Goal: Task Accomplishment & Management: Use online tool/utility

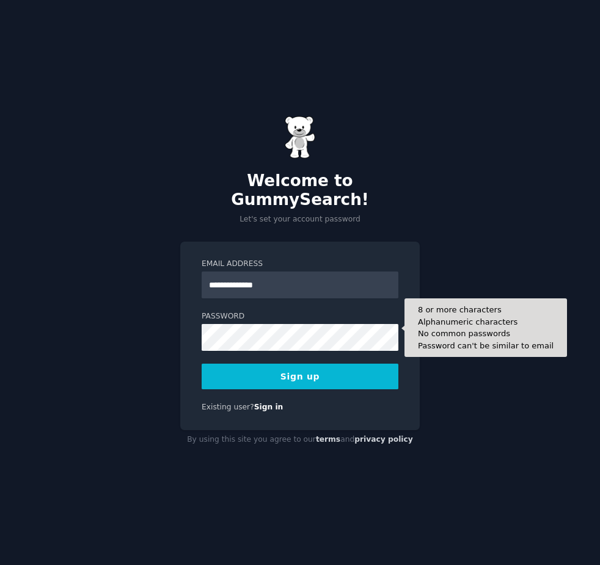
type input "**********"
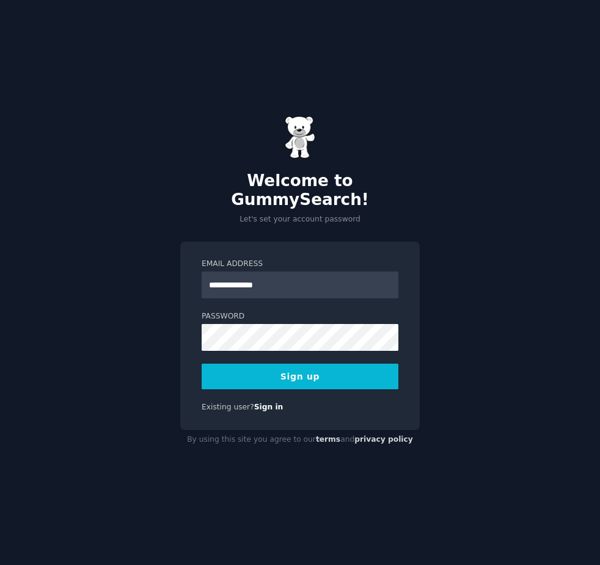
click at [340, 369] on button "Sign up" at bounding box center [299, 377] width 197 height 26
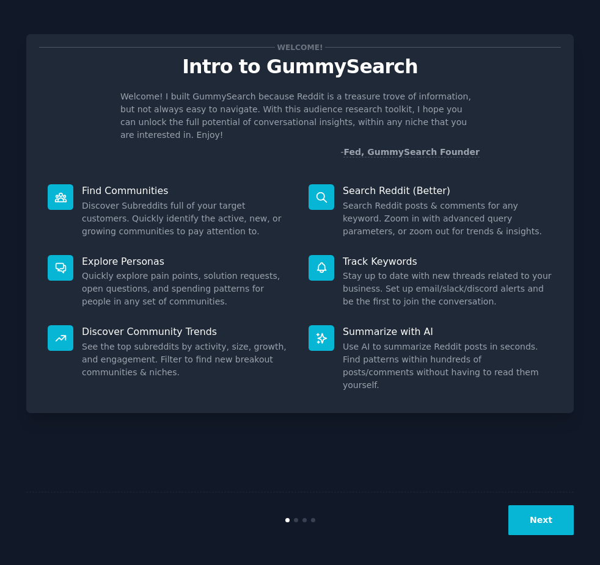
click at [535, 528] on button "Next" at bounding box center [540, 521] width 65 height 30
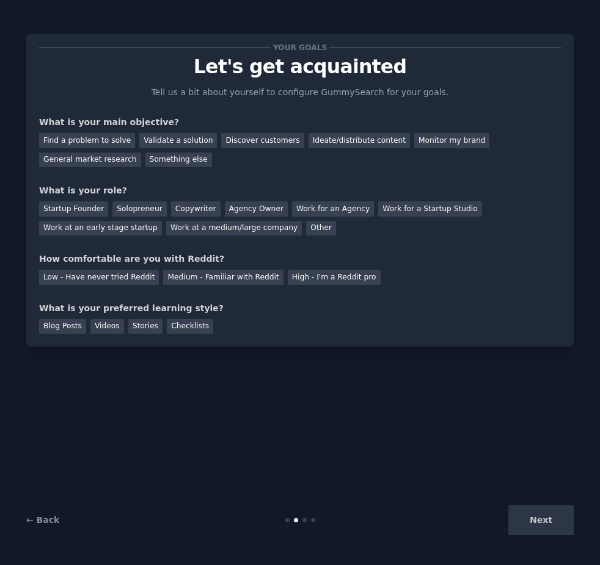
click at [535, 528] on div "Next" at bounding box center [482, 521] width 183 height 30
click at [535, 520] on div "Next" at bounding box center [482, 521] width 183 height 30
click at [113, 147] on div "Find a problem to solve" at bounding box center [87, 140] width 96 height 15
click at [160, 141] on div "Validate a solution" at bounding box center [178, 140] width 78 height 15
click at [99, 138] on div "Find a problem to solve" at bounding box center [87, 140] width 96 height 15
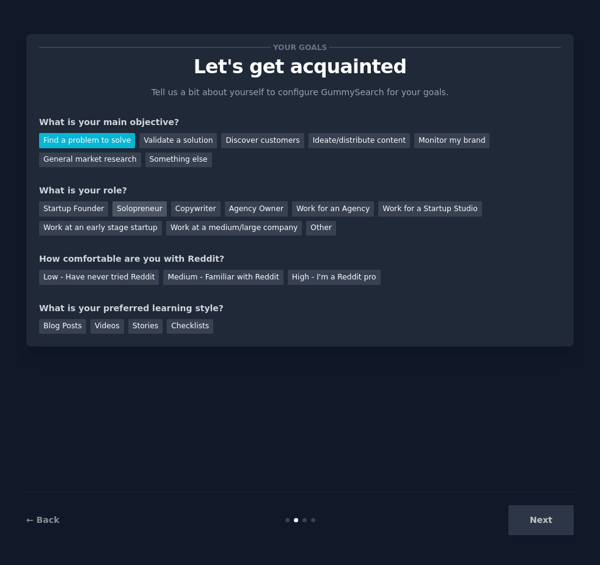
click at [119, 211] on div "Solopreneur" at bounding box center [139, 208] width 54 height 15
click at [170, 280] on div "Medium - Familiar with Reddit" at bounding box center [223, 277] width 120 height 15
click at [61, 329] on div "Blog Posts" at bounding box center [62, 326] width 47 height 15
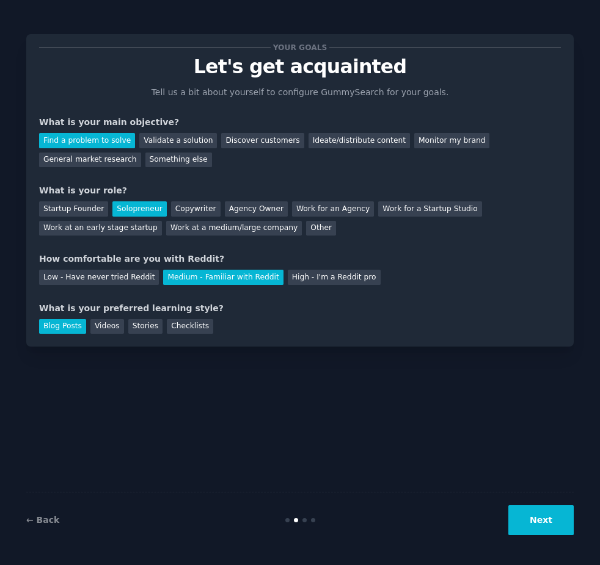
click at [543, 529] on button "Next" at bounding box center [540, 521] width 65 height 30
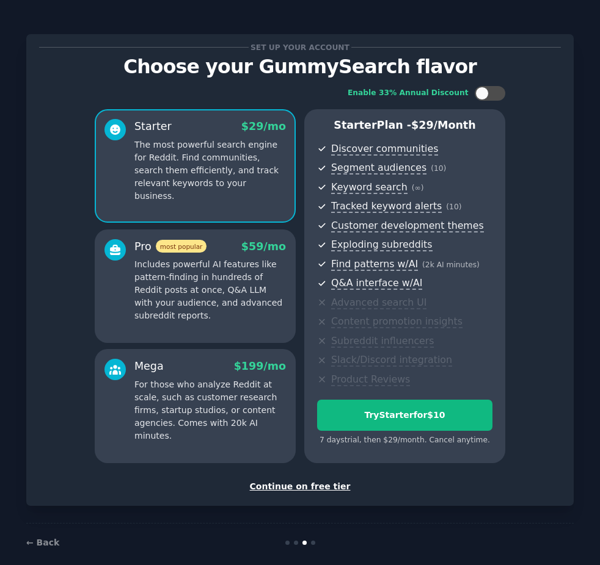
click at [319, 491] on div "Continue on free tier" at bounding box center [299, 486] width 521 height 13
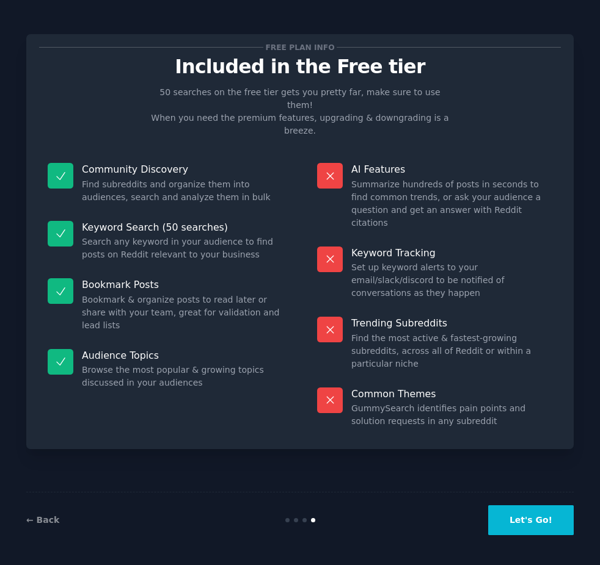
click at [520, 530] on button "Let's Go!" at bounding box center [530, 521] width 85 height 30
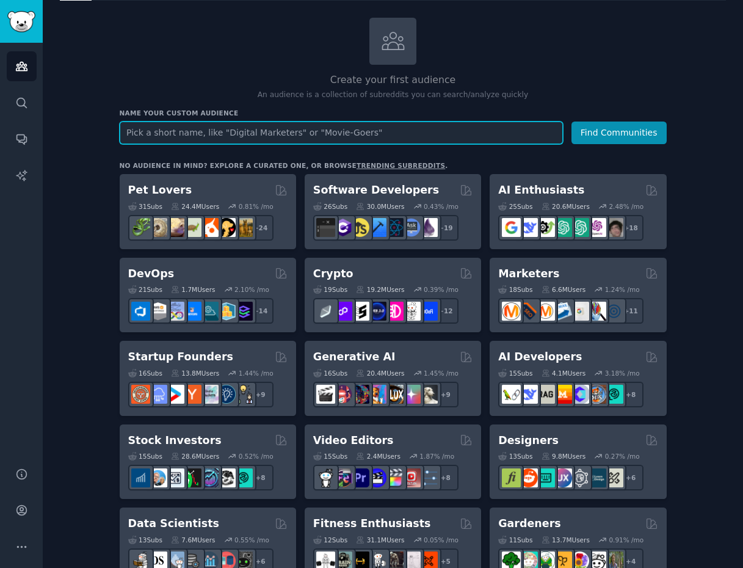
scroll to position [54, 0]
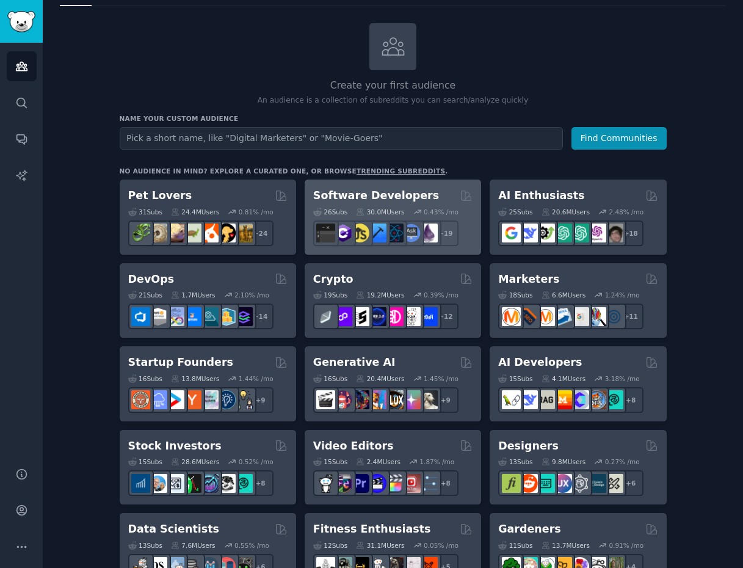
click at [425, 196] on div "Software Developers" at bounding box center [392, 195] width 159 height 15
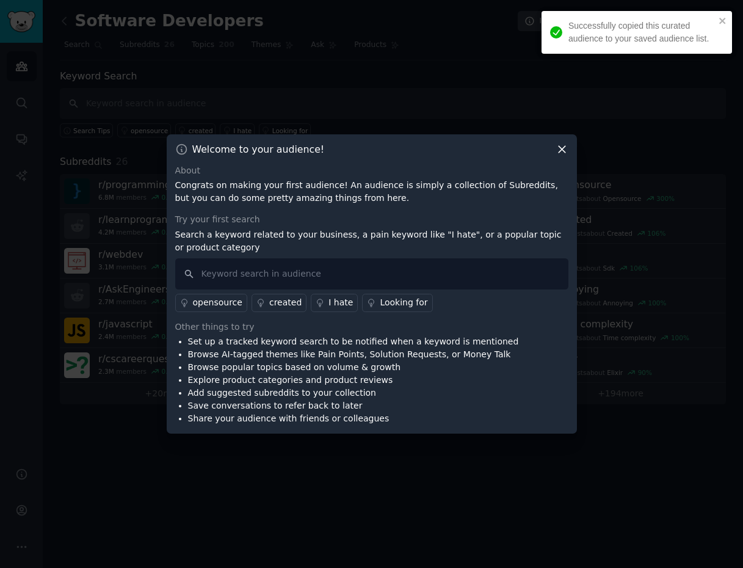
click at [558, 151] on icon at bounding box center [562, 149] width 13 height 13
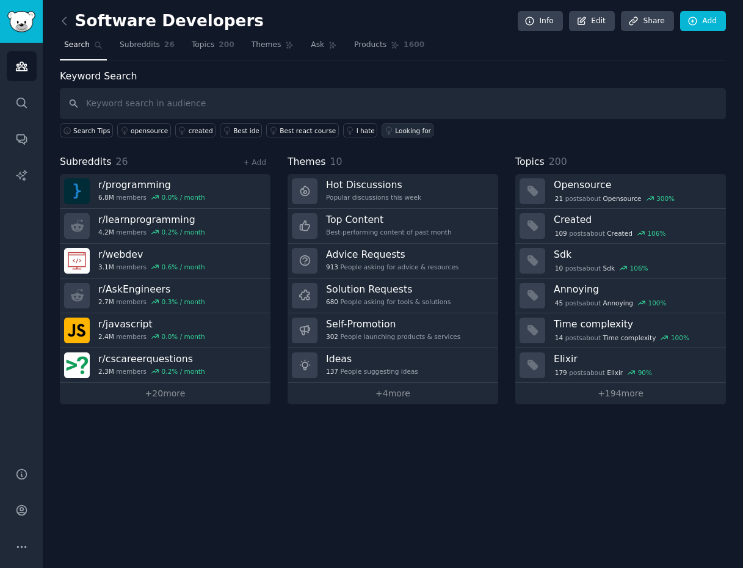
click at [389, 137] on link "Looking for" at bounding box center [408, 130] width 52 height 14
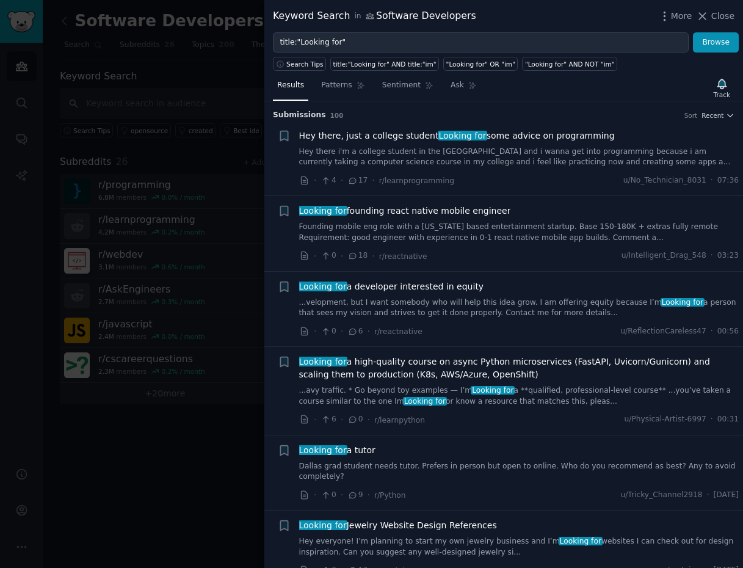
click at [120, 496] on div at bounding box center [371, 284] width 743 height 568
